Goal: Complete application form

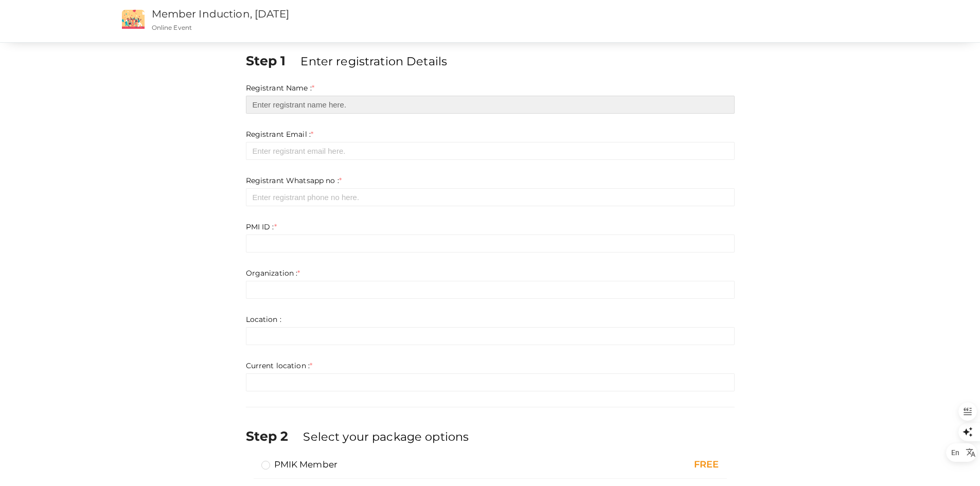
click at [352, 105] on input "text" at bounding box center [490, 105] width 489 height 18
type input "Arun K R"
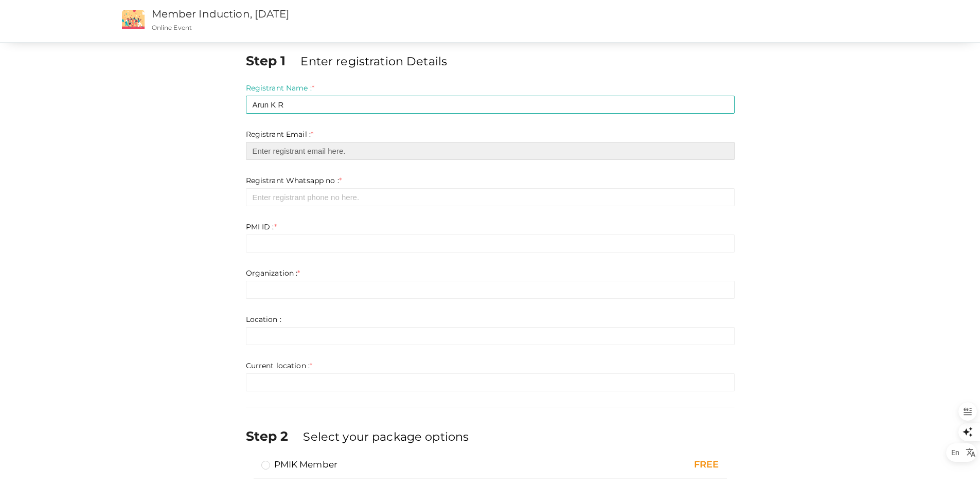
click at [353, 154] on input "email" at bounding box center [490, 151] width 489 height 18
paste input "[EMAIL_ADDRESS][DOMAIN_NAME]"
type input "[EMAIL_ADDRESS][DOMAIN_NAME]"
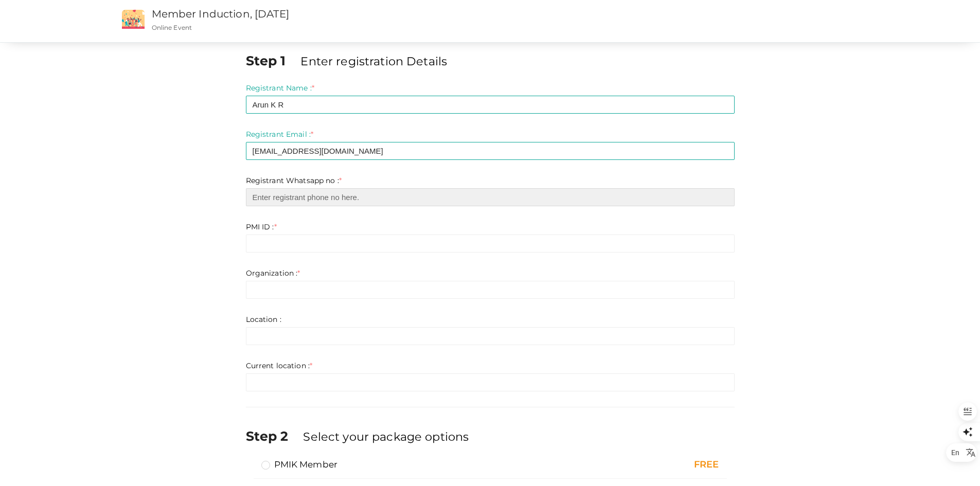
click at [332, 199] on input "number" at bounding box center [490, 197] width 489 height 18
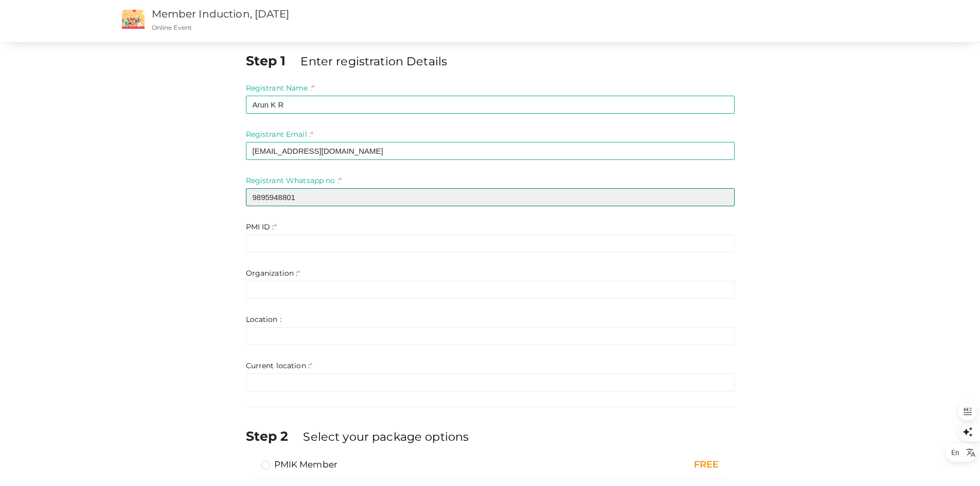
type input "9895948801"
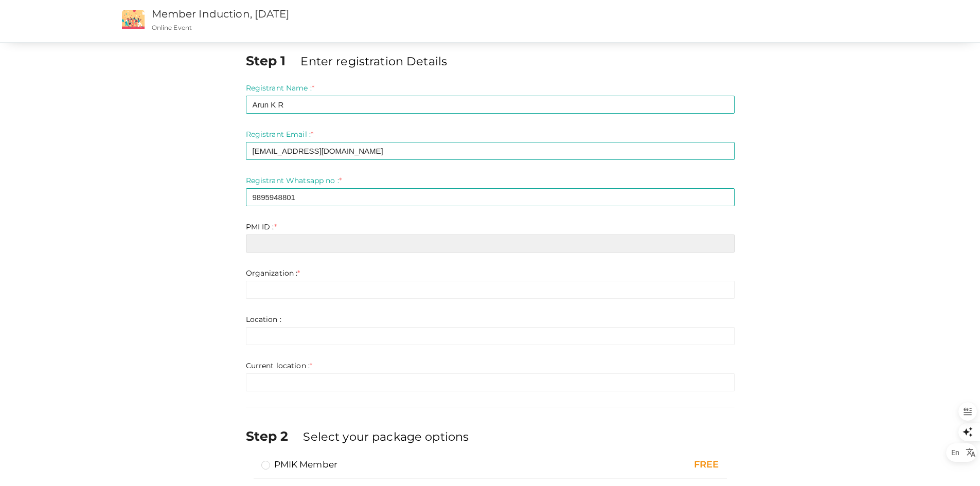
click at [300, 248] on input "text" at bounding box center [490, 244] width 489 height 18
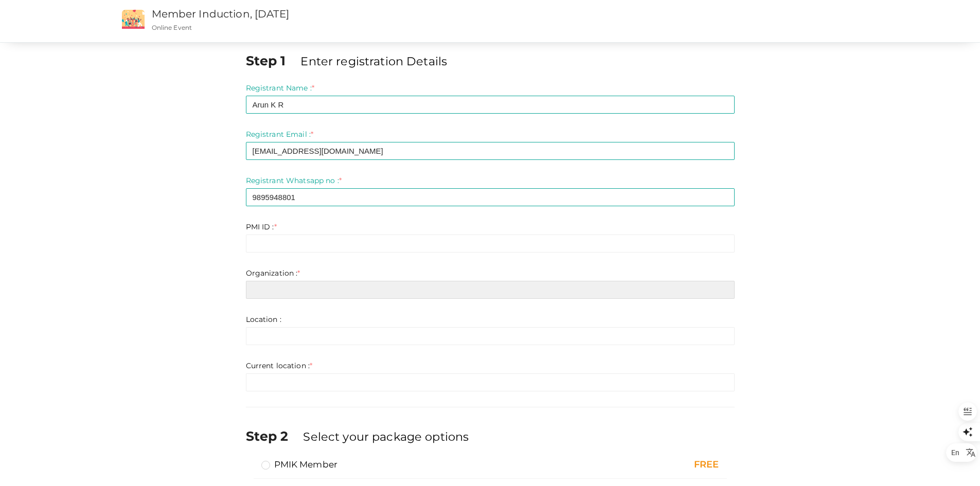
click at [312, 292] on input "text" at bounding box center [490, 290] width 489 height 18
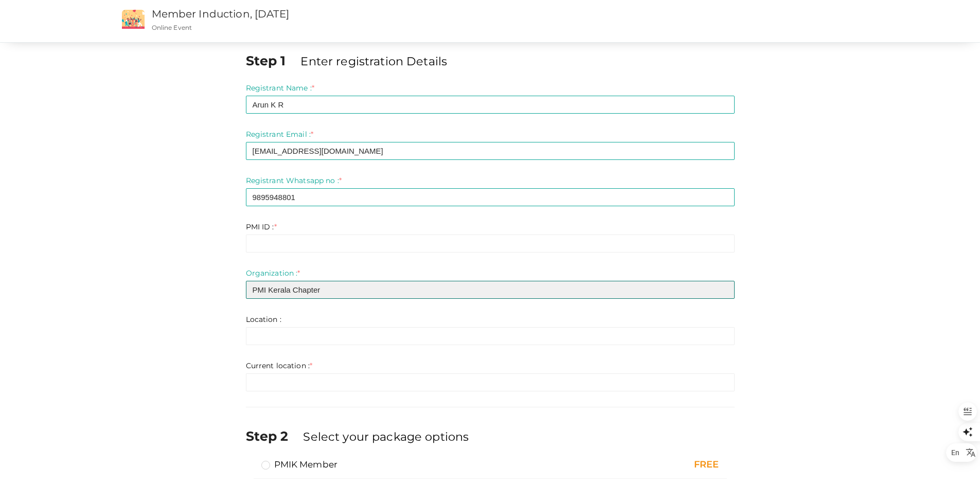
type input "PMI Kerala Chapter"
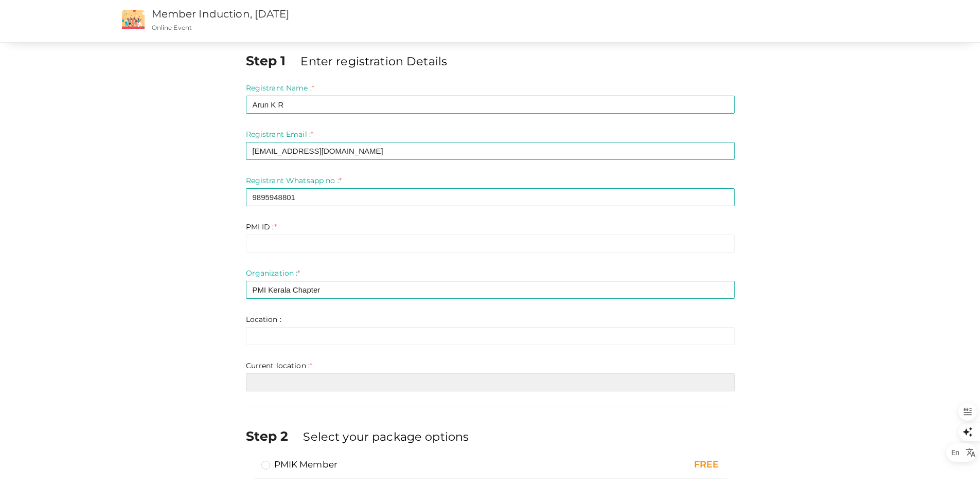
click at [315, 374] on input "text" at bounding box center [490, 382] width 489 height 18
type input "Kochi"
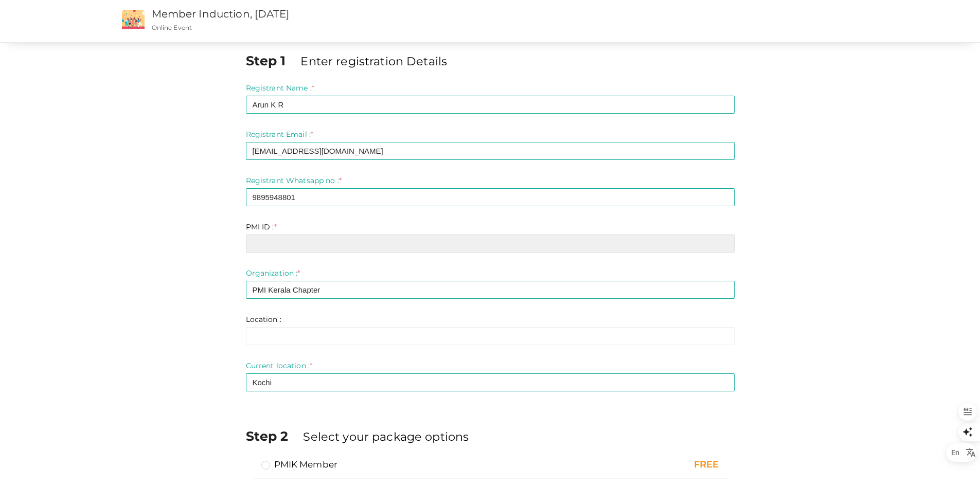
click at [290, 241] on input "text" at bounding box center [490, 244] width 489 height 18
paste input "4416899"
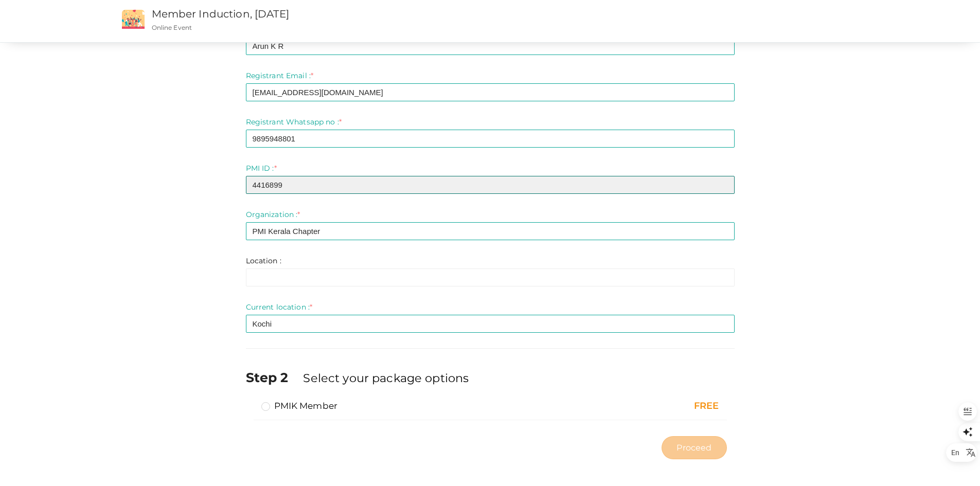
scroll to position [63, 0]
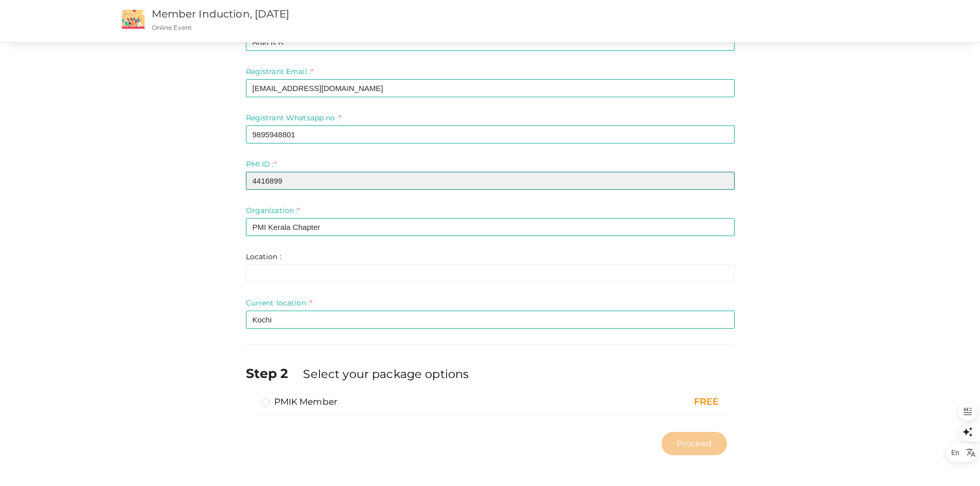
type input "4416899"
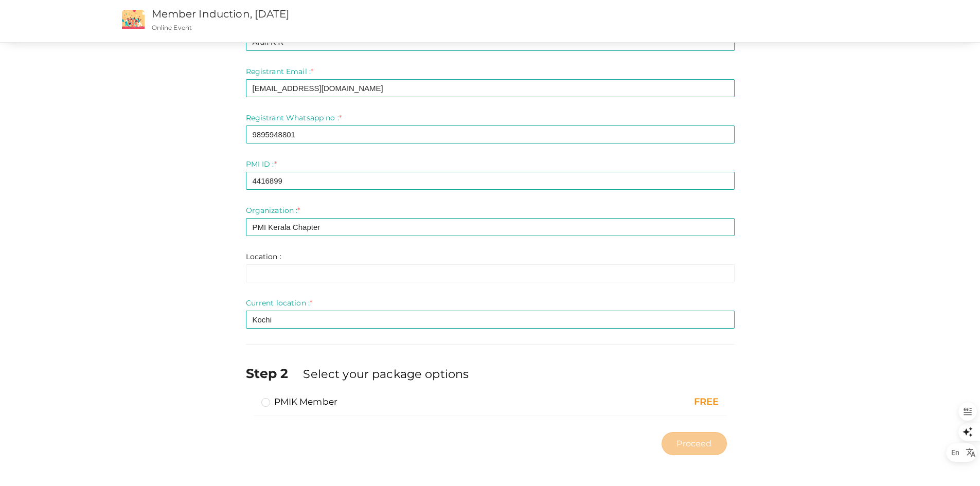
click at [266, 401] on label "PMIK Member" at bounding box center [299, 402] width 77 height 12
click at [251, 398] on input "PMIK Member" at bounding box center [251, 398] width 0 height 0
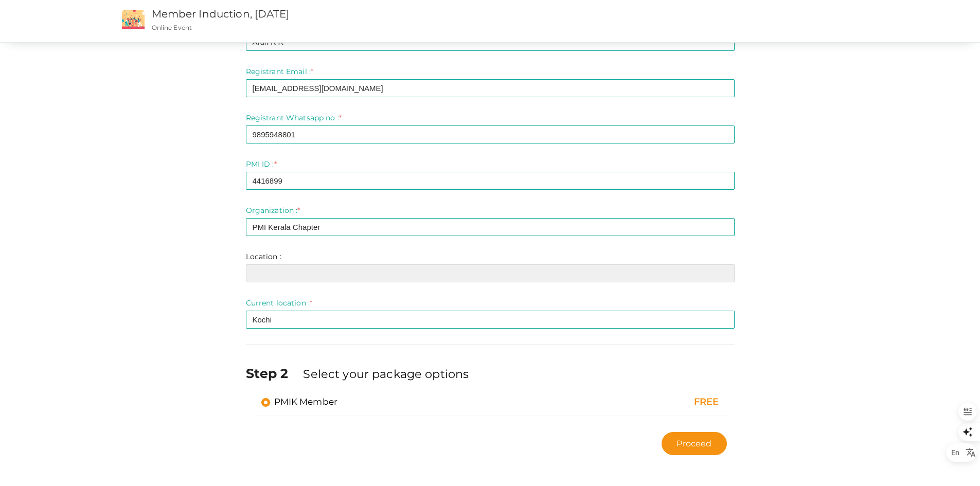
click at [279, 274] on input "text" at bounding box center [490, 273] width 489 height 18
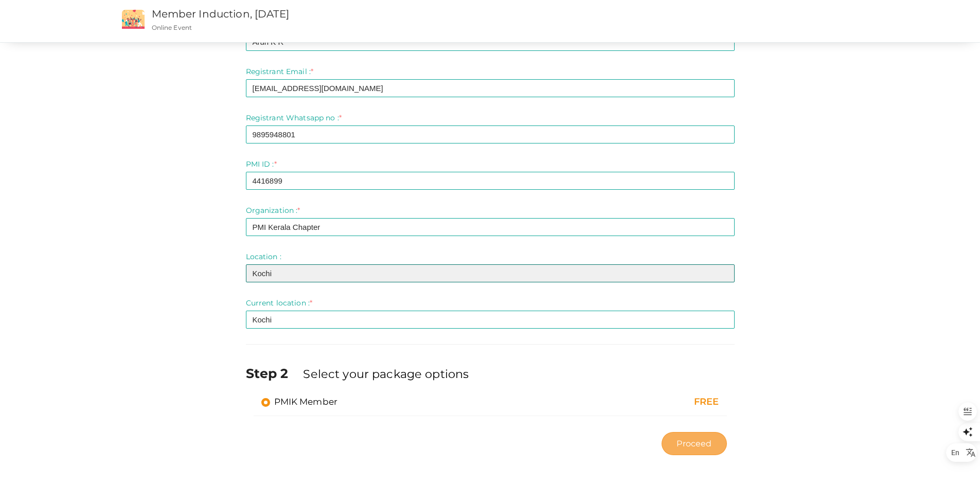
type input "Kochi"
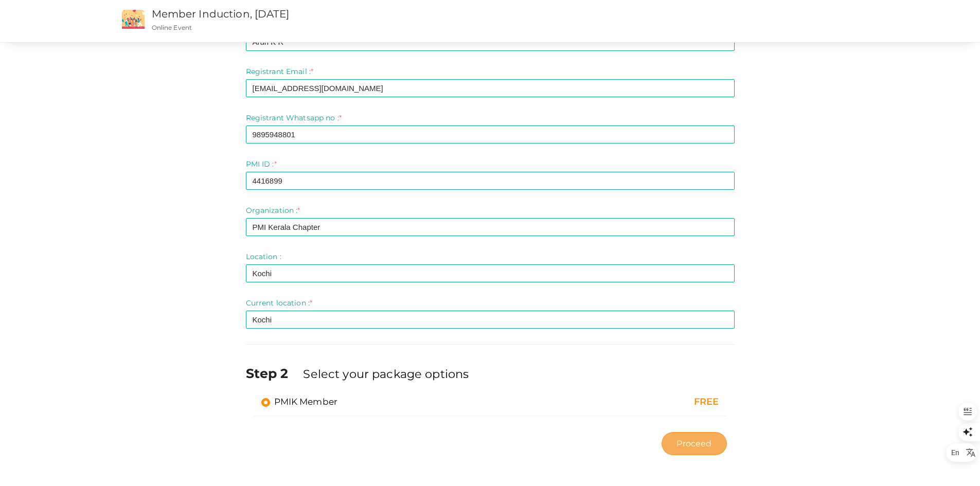
click at [701, 444] on span "Proceed" at bounding box center [693, 444] width 35 height 12
